Goal: Communication & Community: Answer question/provide support

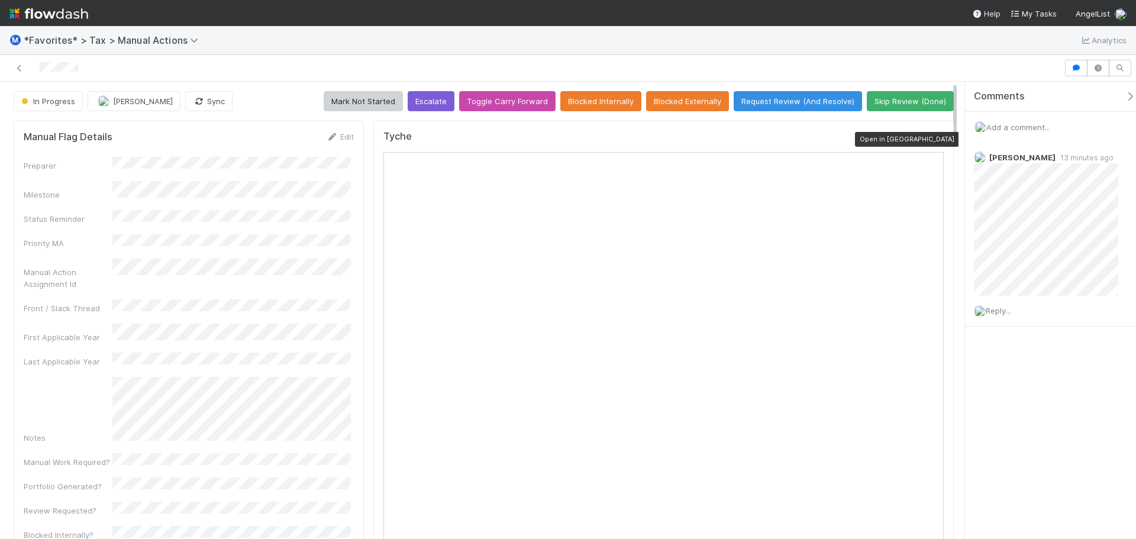
click at [932, 135] on div at bounding box center [938, 139] width 12 height 12
click at [1008, 308] on span "Reply..." at bounding box center [997, 310] width 25 height 9
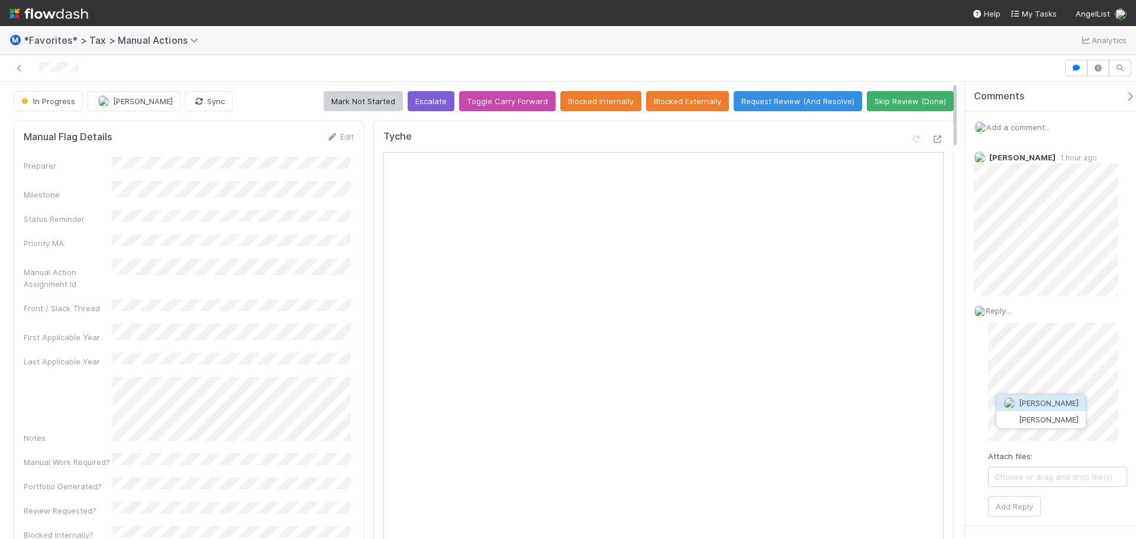
click at [1049, 401] on span "[PERSON_NAME]" at bounding box center [1049, 402] width 60 height 9
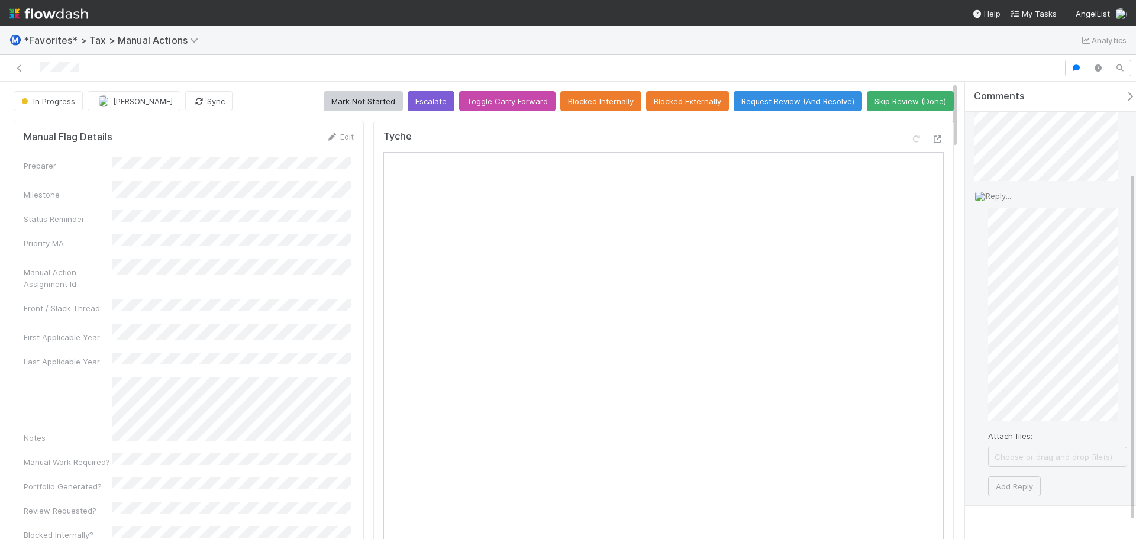
scroll to position [118, 0]
click at [1023, 477] on button "Add Reply" at bounding box center [1014, 483] width 53 height 20
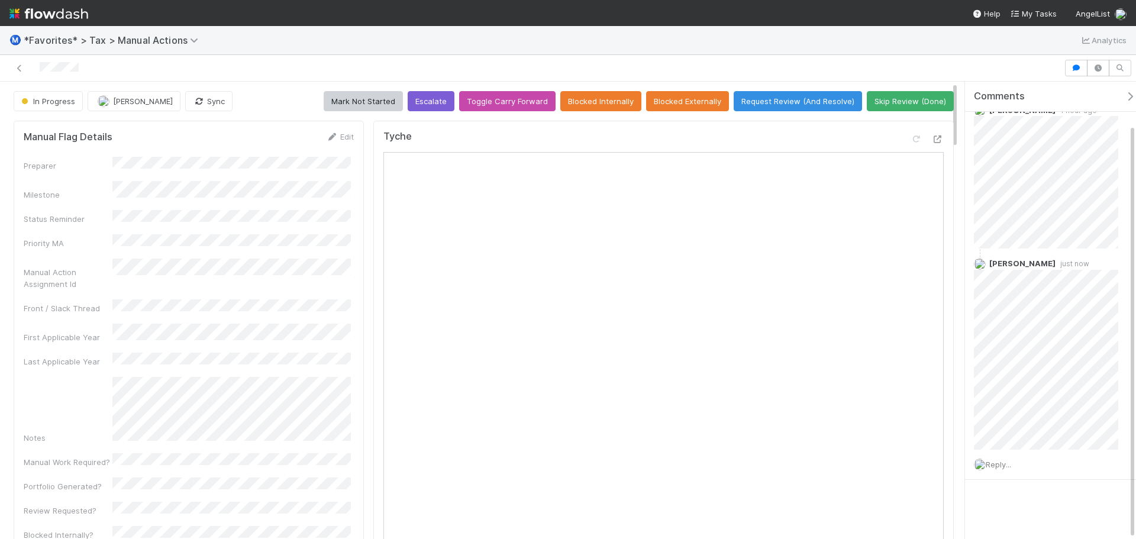
click at [1020, 462] on div "Reply..." at bounding box center [1050, 465] width 171 height 30
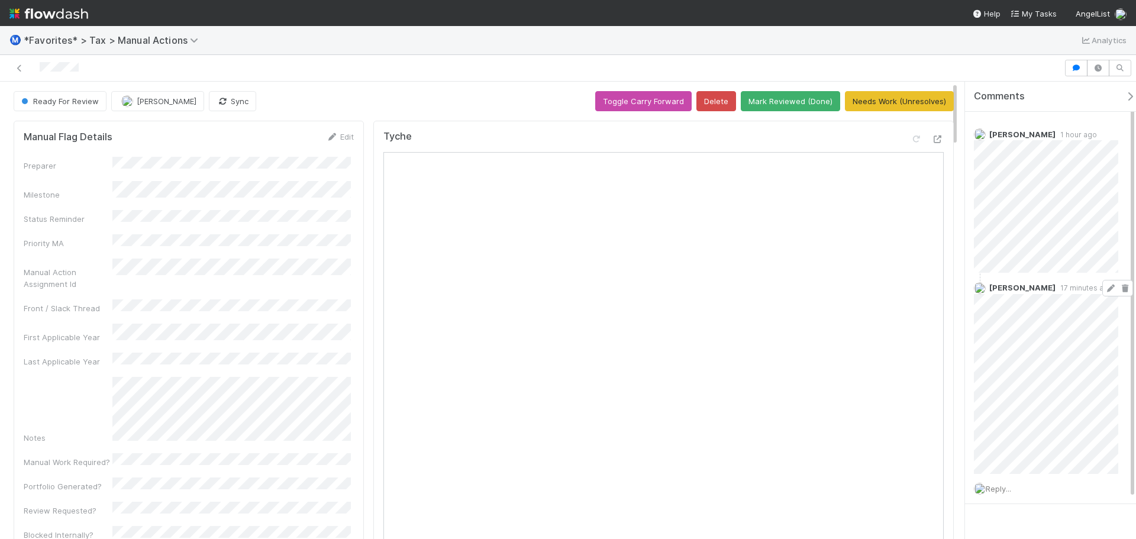
scroll to position [0, 0]
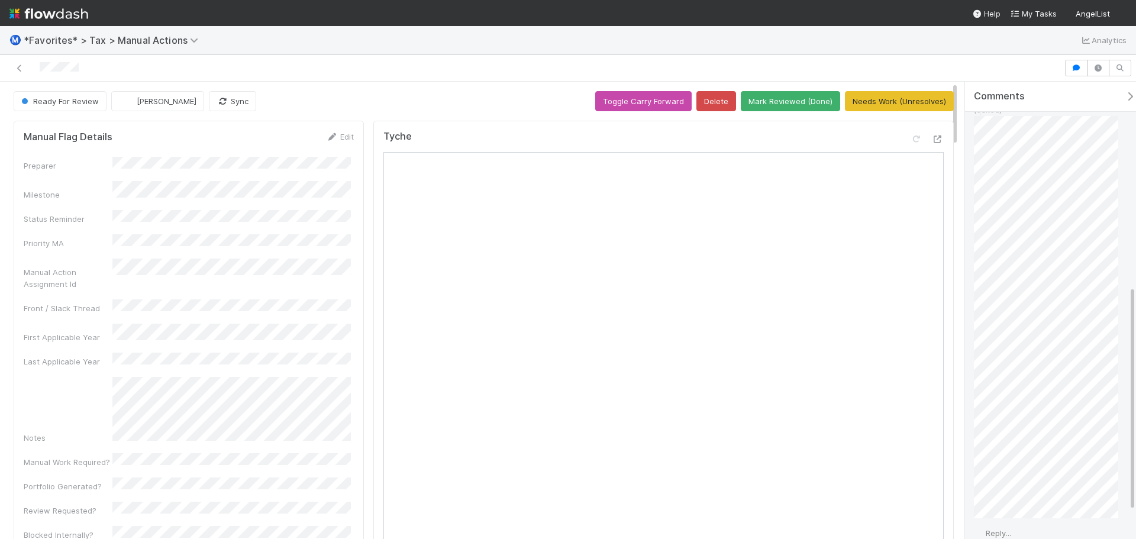
scroll to position [471, 0]
click at [1020, 466] on div "Reply..." at bounding box center [1050, 476] width 171 height 30
click at [1004, 471] on span "Reply..." at bounding box center [997, 475] width 25 height 9
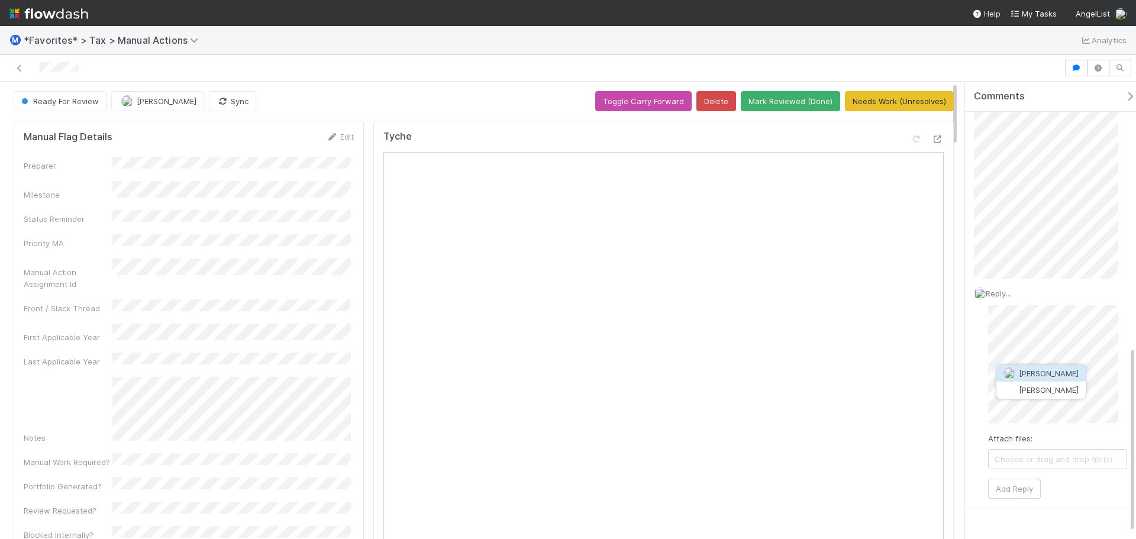
click at [1056, 379] on button "[PERSON_NAME]" at bounding box center [1040, 373] width 89 height 17
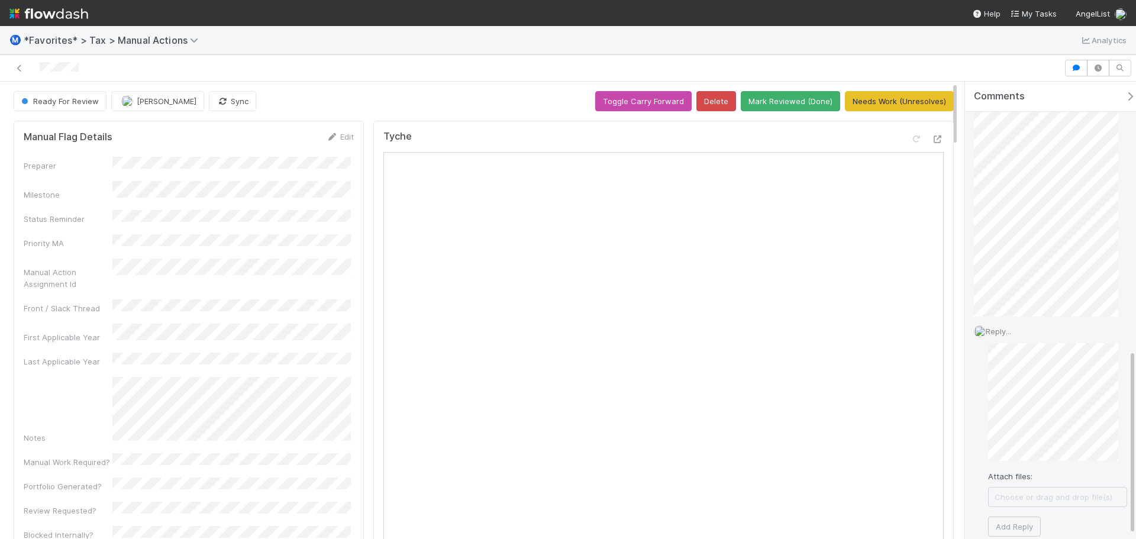
scroll to position [670, 0]
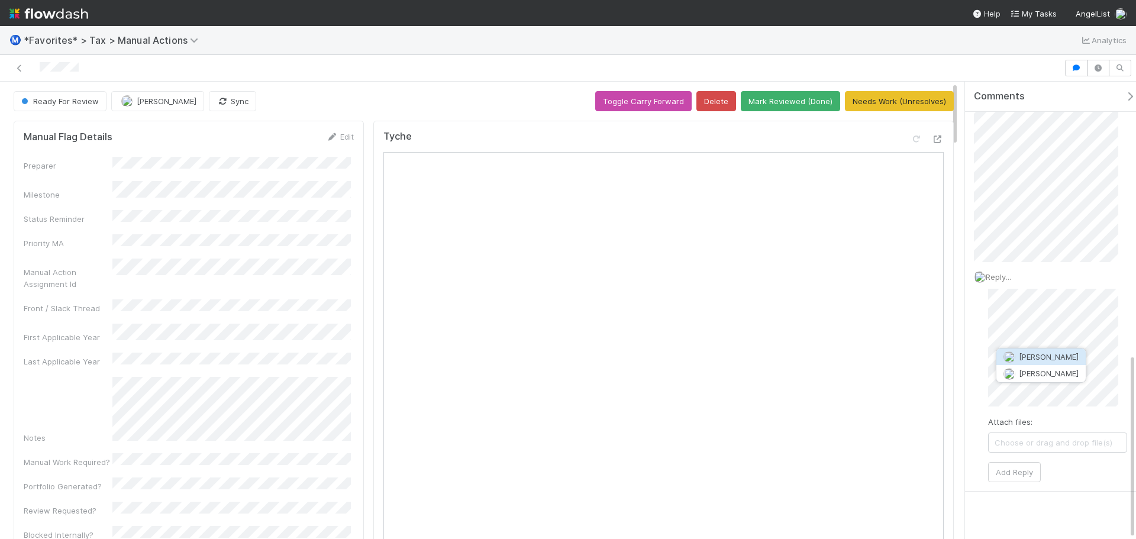
click at [1052, 352] on span "[PERSON_NAME]" at bounding box center [1049, 356] width 60 height 9
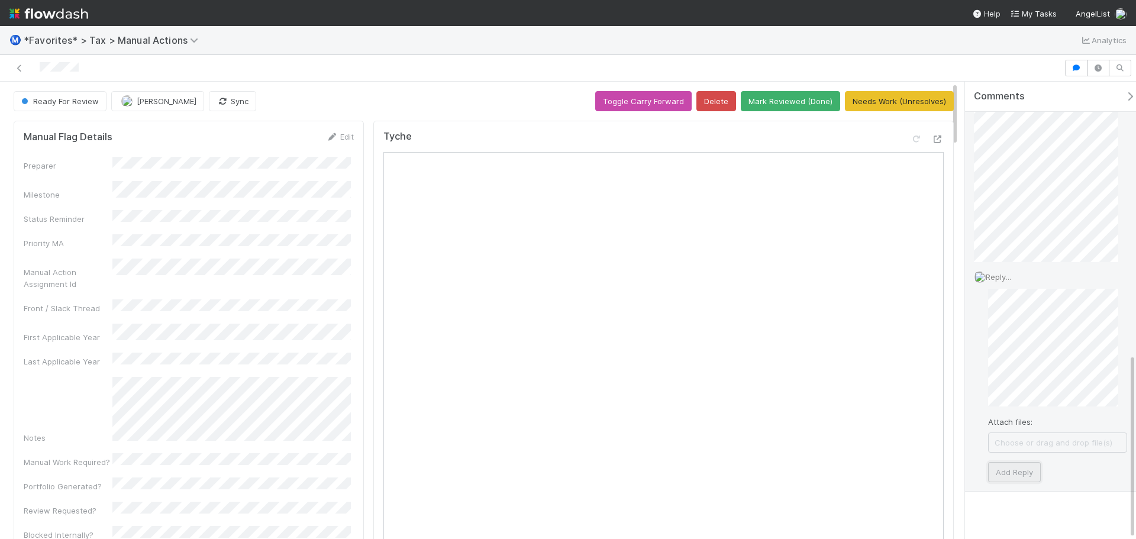
click at [1014, 462] on button "Add Reply" at bounding box center [1014, 472] width 53 height 20
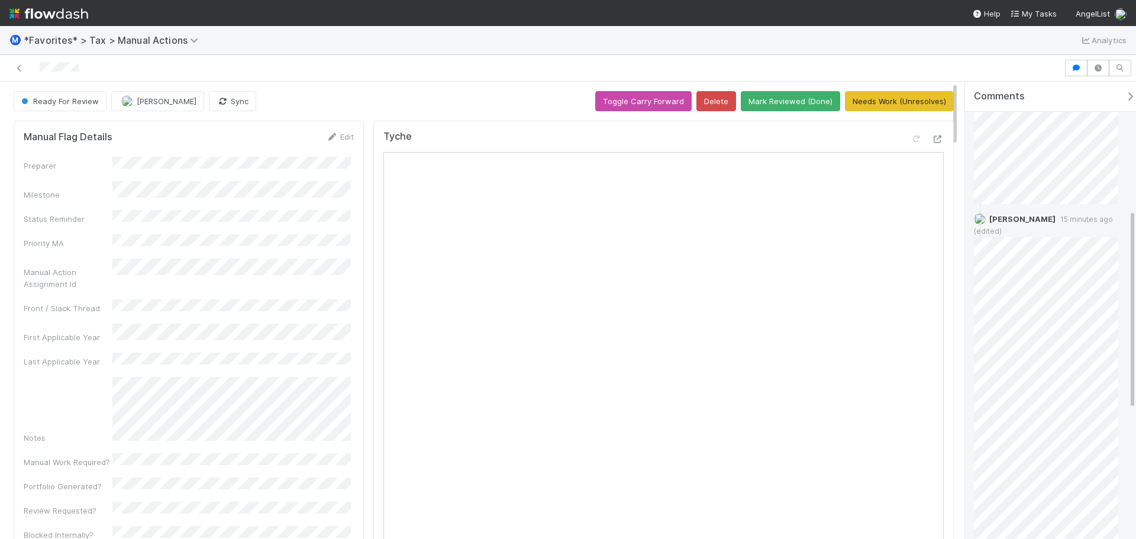
scroll to position [0, 0]
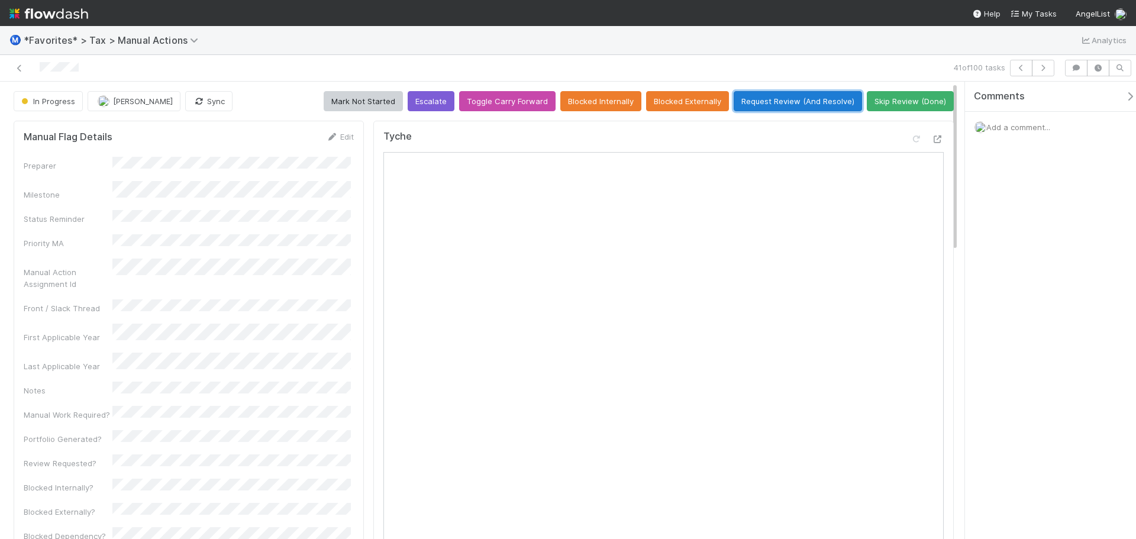
click at [774, 97] on button "Request Review (And Resolve)" at bounding box center [797, 101] width 128 height 20
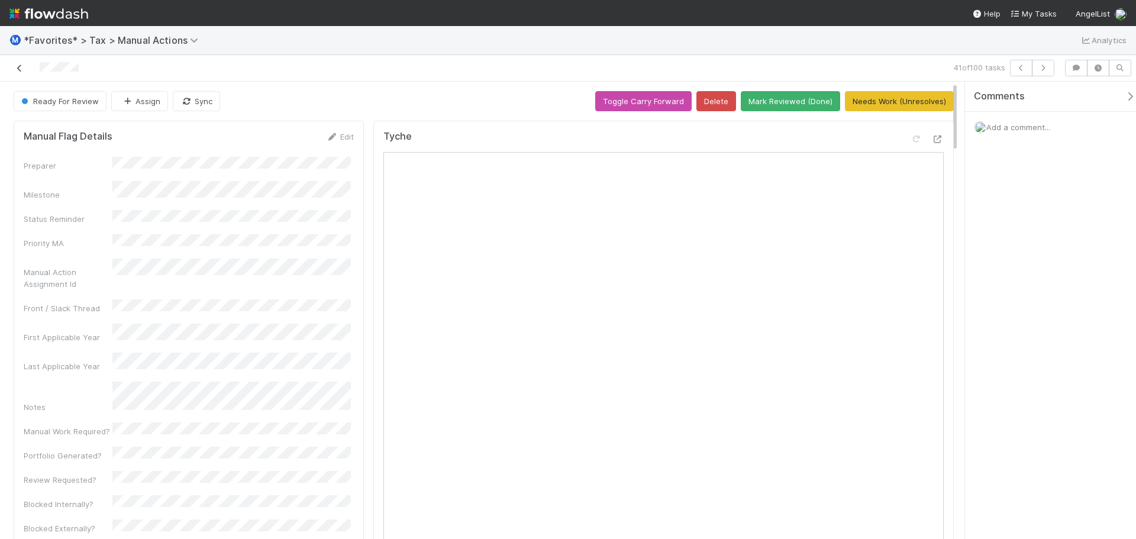
click at [20, 70] on icon at bounding box center [20, 68] width 12 height 8
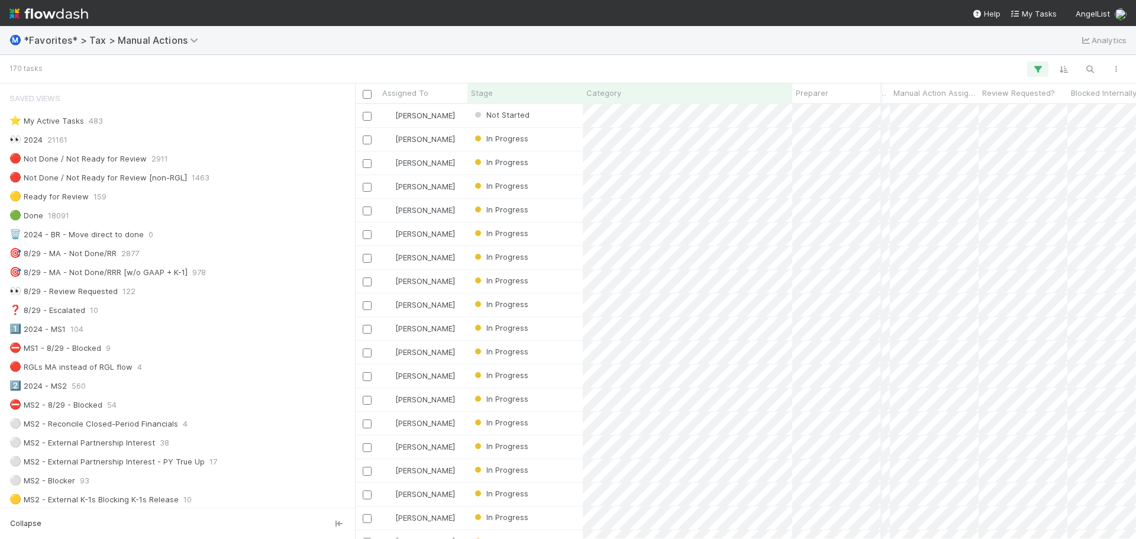
scroll to position [710, 978]
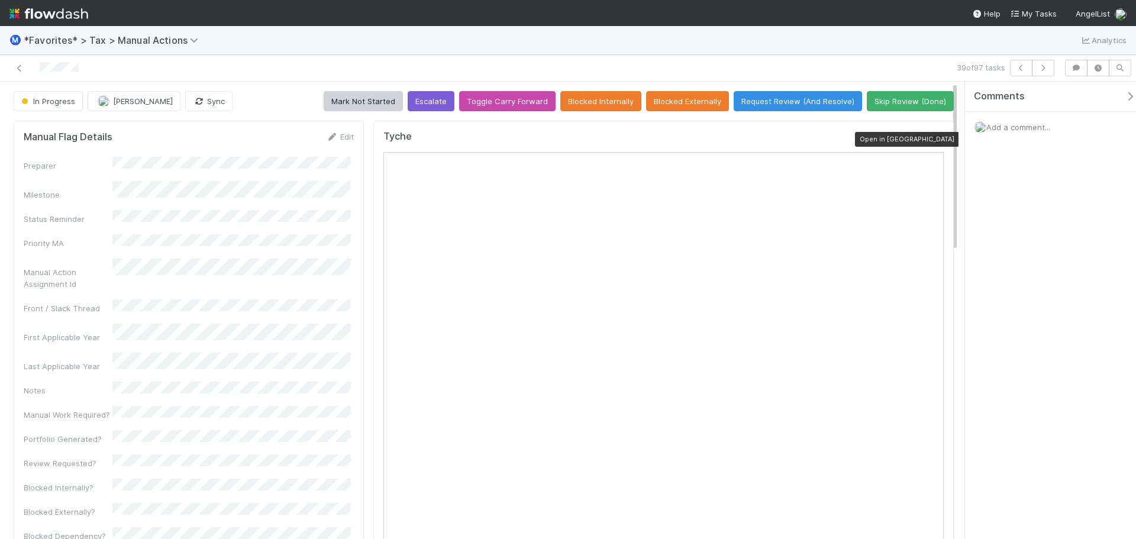
click at [932, 138] on icon at bounding box center [938, 139] width 12 height 8
